Goal: Find contact information: Find contact information

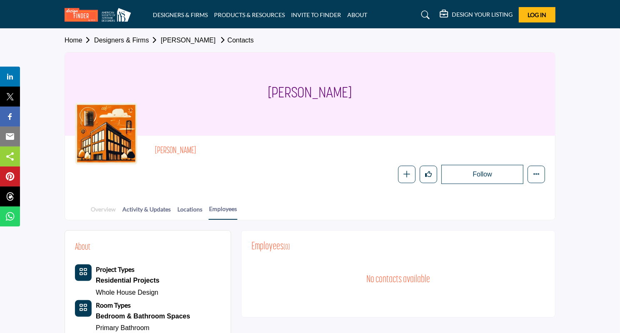
click at [105, 214] on link "Overview" at bounding box center [103, 212] width 26 height 15
click at [100, 207] on link "Overview" at bounding box center [103, 212] width 26 height 15
click at [114, 207] on link "Overview" at bounding box center [103, 212] width 26 height 15
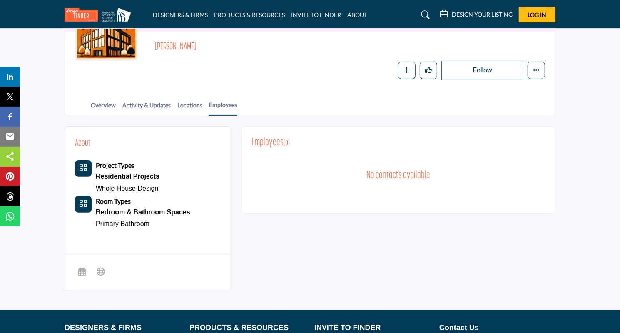
scroll to position [125, 0]
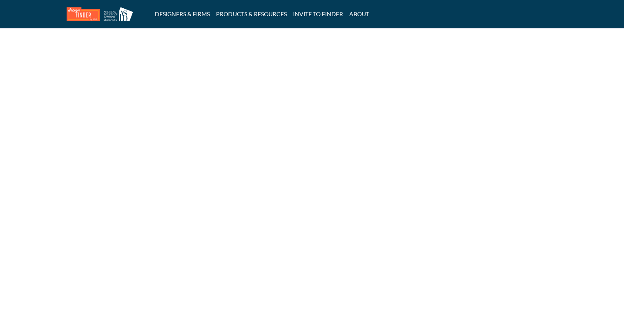
click at [107, 82] on html "DESIGNERS & FIRMS PRODUCTS & RESOURCES INVITE TO FINDER ABOUT" at bounding box center [312, 166] width 624 height 333
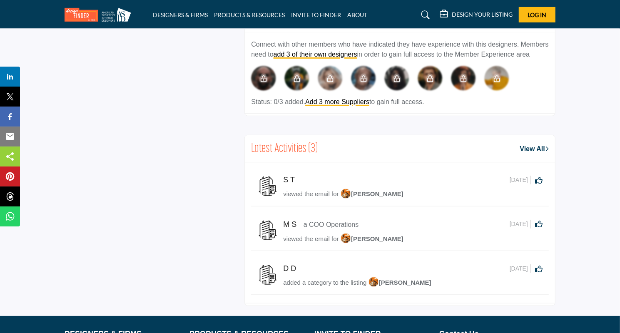
scroll to position [416, 0]
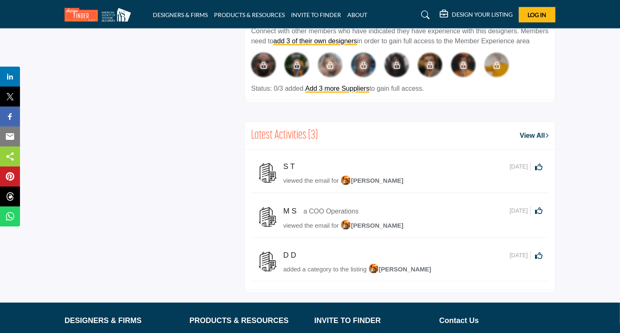
click at [537, 141] on link "View All" at bounding box center [534, 136] width 29 height 10
